Goal: Information Seeking & Learning: Learn about a topic

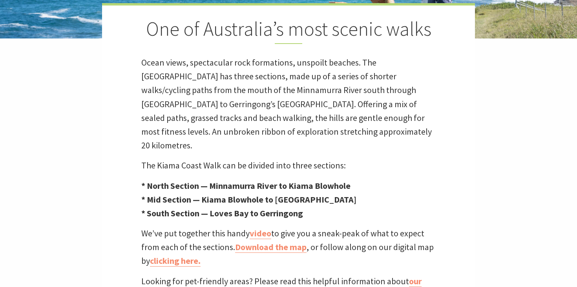
scroll to position [231, 0]
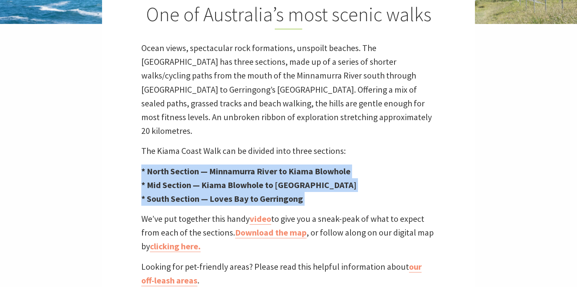
drag, startPoint x: 137, startPoint y: 147, endPoint x: 143, endPoint y: 199, distance: 52.5
click at [143, 199] on div "One of Australia’s most scenic walks Ocean views, spectacular rock formations, …" at bounding box center [288, 138] width 373 height 299
click at [142, 212] on p "We’ve put together this handy video to give you a sneak-peak of what to expect …" at bounding box center [288, 233] width 294 height 42
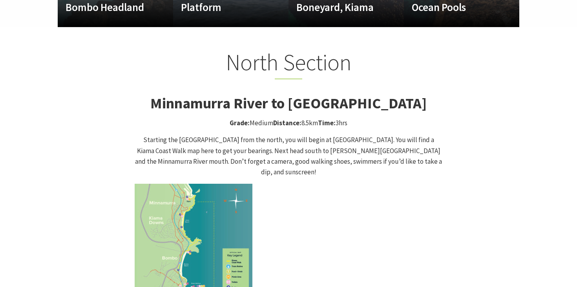
scroll to position [790, 0]
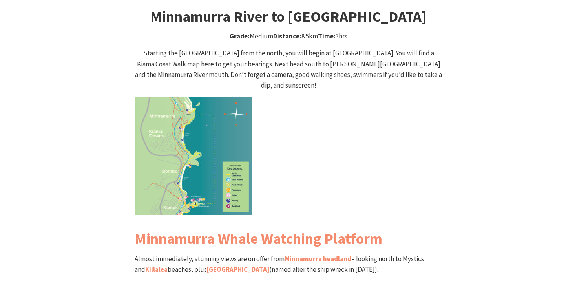
click at [180, 154] on img at bounding box center [194, 156] width 118 height 118
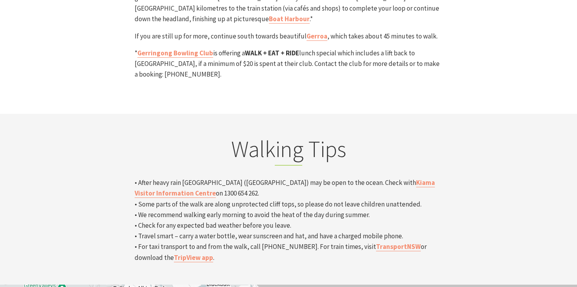
scroll to position [2494, 0]
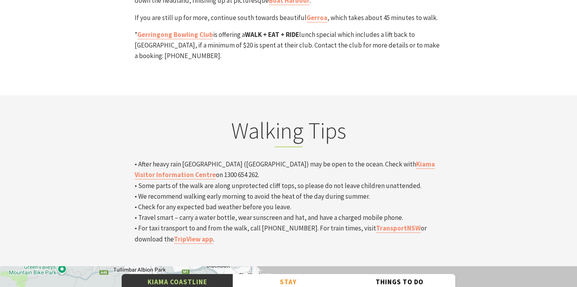
drag, startPoint x: 200, startPoint y: 67, endPoint x: 207, endPoint y: 87, distance: 21.6
click at [207, 117] on div "Walking Tips • After heavy rain [GEOGRAPHIC_DATA] ([GEOGRAPHIC_DATA]) may be op…" at bounding box center [288, 180] width 314 height 127
click at [207, 159] on p "• After heavy rain [GEOGRAPHIC_DATA] ([GEOGRAPHIC_DATA]) may be open to the oce…" at bounding box center [289, 202] width 308 height 86
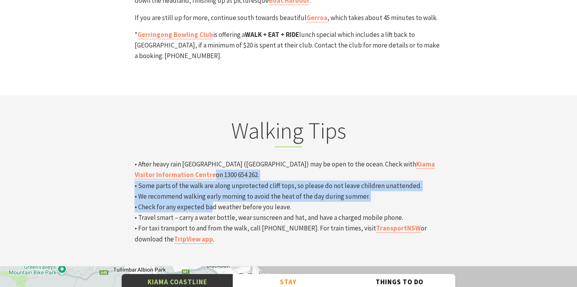
drag, startPoint x: 207, startPoint y: 88, endPoint x: 208, endPoint y: 113, distance: 24.7
click at [208, 159] on p "• After heavy rain [GEOGRAPHIC_DATA] ([GEOGRAPHIC_DATA]) may be open to the oce…" at bounding box center [289, 202] width 308 height 86
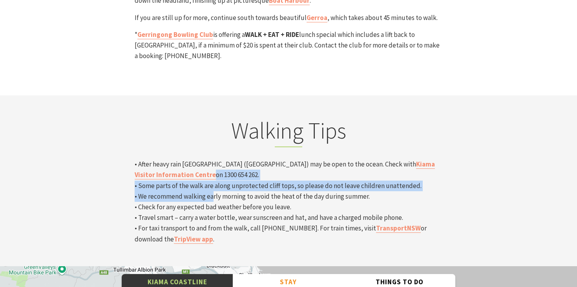
click at [208, 159] on p "• After heavy rain [GEOGRAPHIC_DATA] ([GEOGRAPHIC_DATA]) may be open to the oce…" at bounding box center [289, 202] width 308 height 86
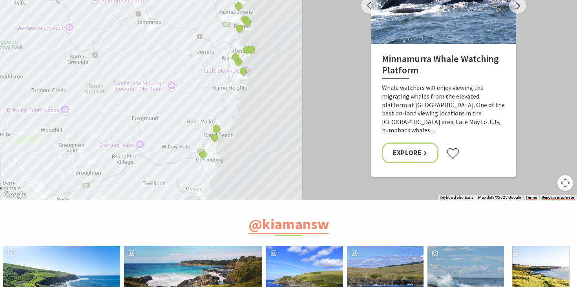
scroll to position [2706, 0]
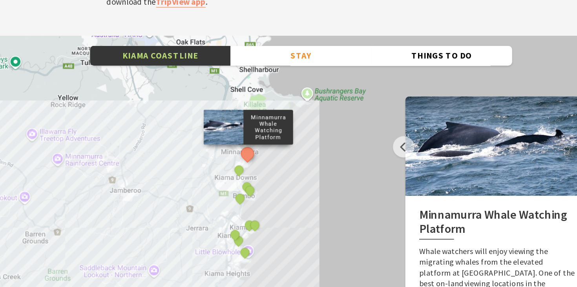
drag, startPoint x: 283, startPoint y: 68, endPoint x: 284, endPoint y: 85, distance: 17.3
click at [284, 86] on div "Minnamurra Whale Watching Platform Gerringong Whale Watching Platform [GEOGRAPH…" at bounding box center [288, 196] width 577 height 282
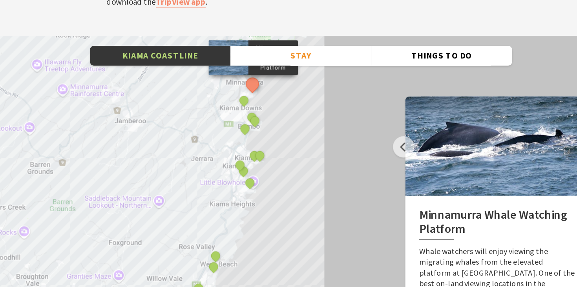
drag, startPoint x: 223, startPoint y: 209, endPoint x: 226, endPoint y: 151, distance: 57.7
click at [226, 151] on div "Minnamurra Whale Watching Platform Gerringong Whale Watching Platform [GEOGRAPH…" at bounding box center [288, 196] width 577 height 282
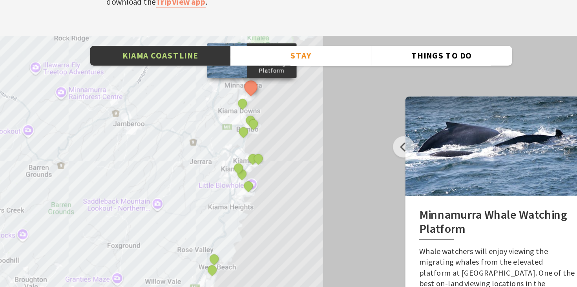
click at [226, 162] on div "Minnamurra Whale Watching Platform Gerringong Whale Watching Platform [GEOGRAPH…" at bounding box center [288, 196] width 577 height 282
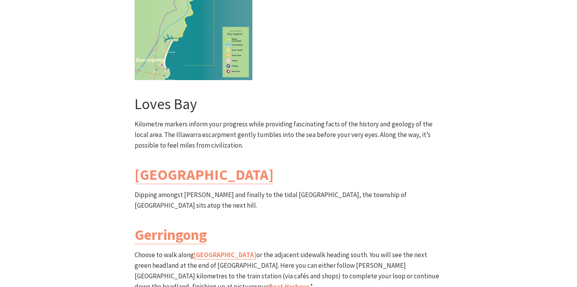
scroll to position [2209, 0]
